Goal: Information Seeking & Learning: Learn about a topic

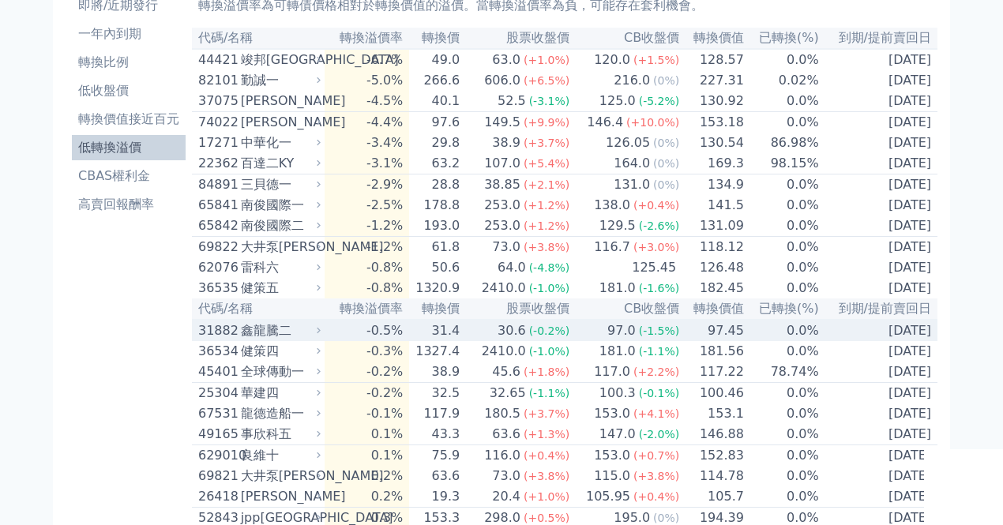
scroll to position [52, 0]
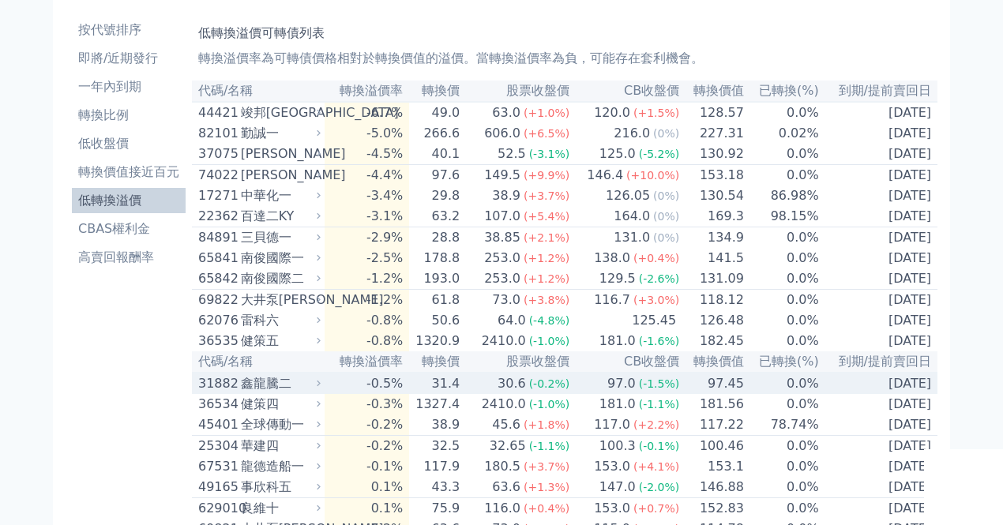
click at [306, 393] on div "鑫龍騰二" at bounding box center [279, 383] width 77 height 19
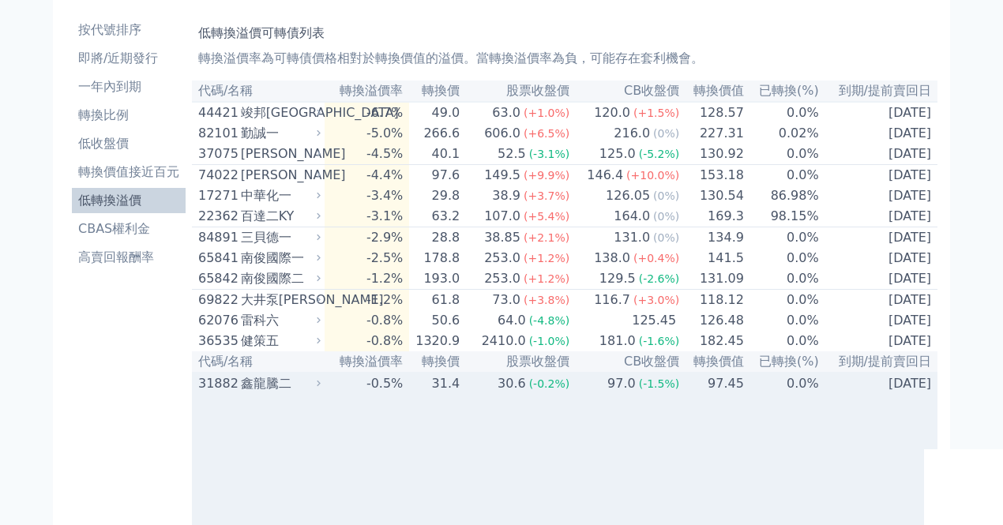
click at [306, 393] on div "鑫龍騰二" at bounding box center [279, 383] width 77 height 19
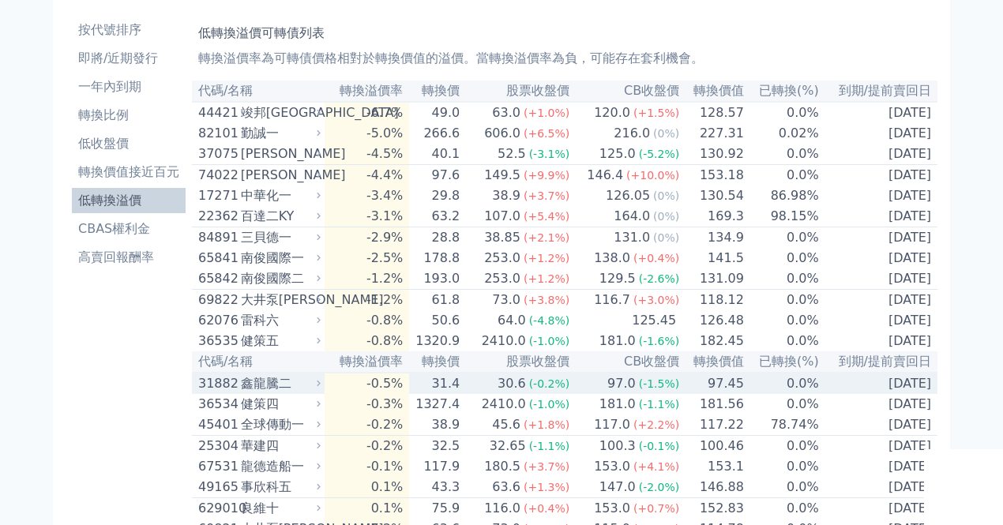
click at [309, 393] on div "鑫龍騰二" at bounding box center [279, 383] width 77 height 19
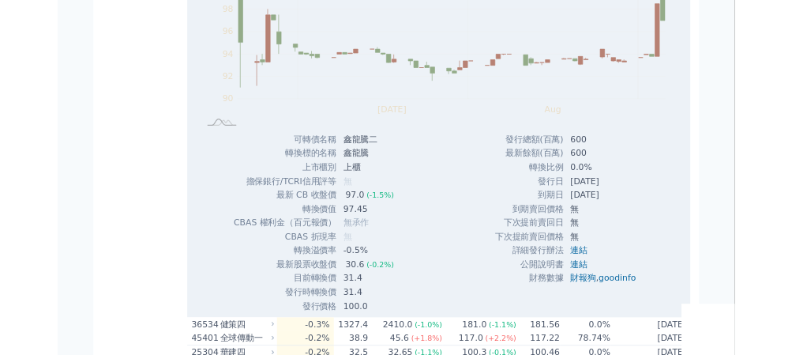
scroll to position [579, 0]
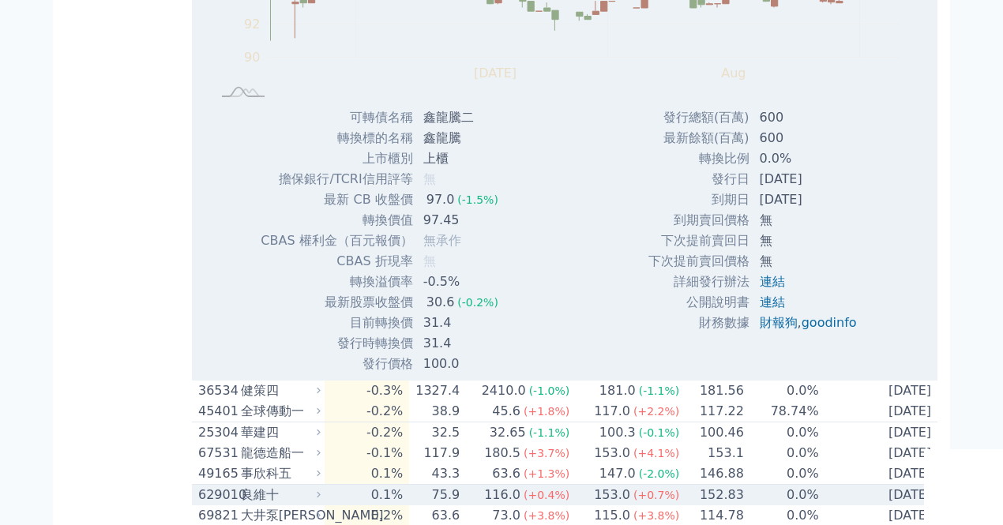
click at [426, 506] on td "75.9" at bounding box center [434, 495] width 51 height 21
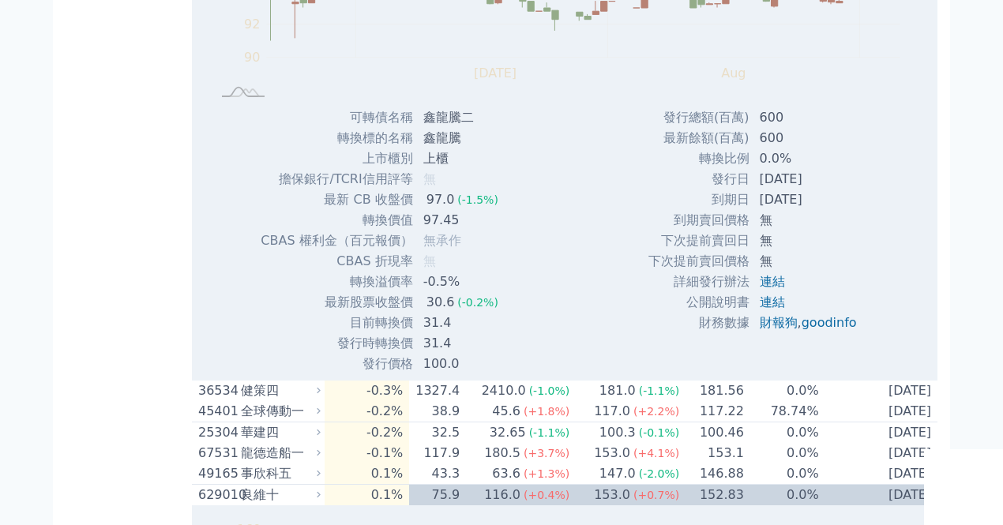
click at [397, 464] on td "-0.1%" at bounding box center [367, 453] width 85 height 21
